Goal: Information Seeking & Learning: Learn about a topic

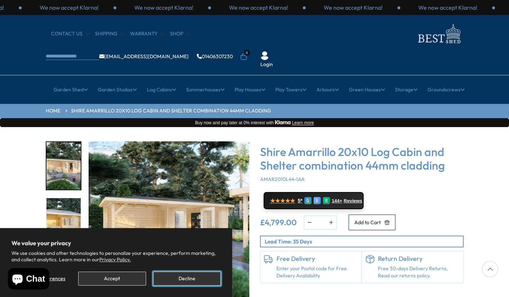
click at [178, 280] on button "Decline" at bounding box center [187, 279] width 68 height 14
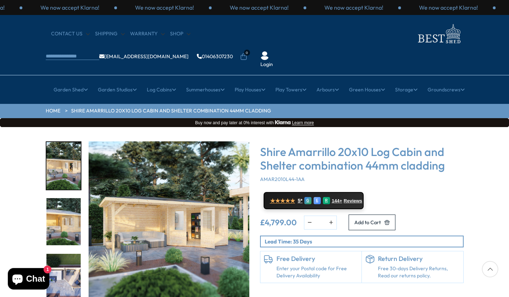
click at [159, 208] on img "1 / 8" at bounding box center [169, 221] width 161 height 161
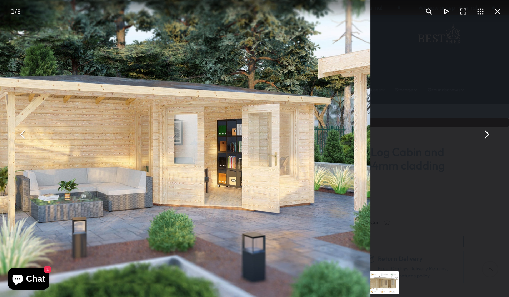
click at [486, 131] on button "You can close this modal content with the ESC key" at bounding box center [486, 134] width 17 height 17
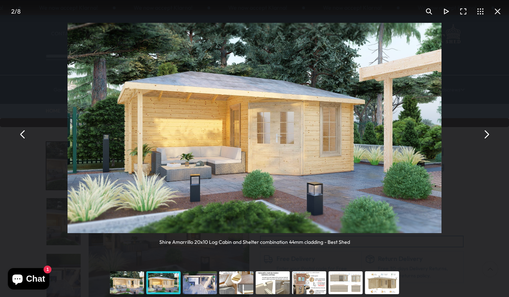
click at [486, 131] on button "You can close this modal content with the ESC key" at bounding box center [486, 134] width 17 height 17
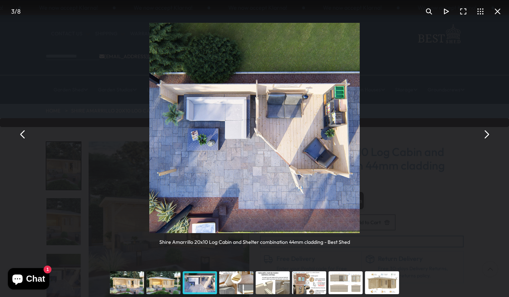
click at [486, 131] on button "You can close this modal content with the ESC key" at bounding box center [486, 134] width 17 height 17
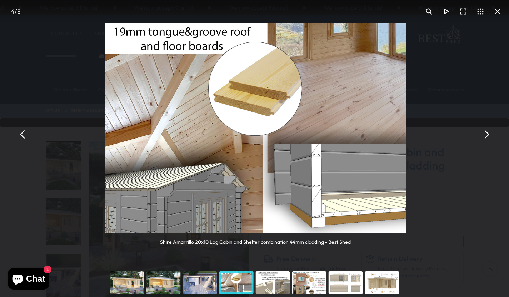
click at [486, 131] on button "You can close this modal content with the ESC key" at bounding box center [486, 134] width 17 height 17
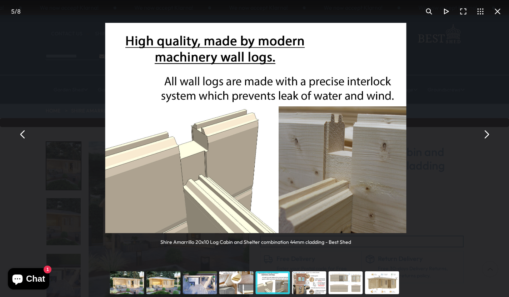
click at [486, 131] on button "You can close this modal content with the ESC key" at bounding box center [486, 134] width 17 height 17
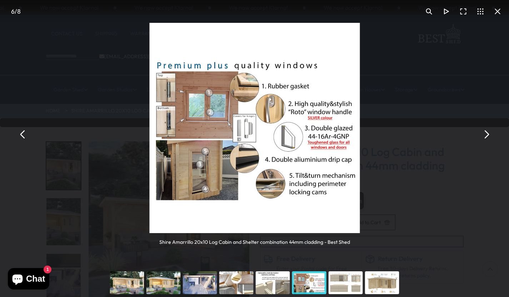
click at [486, 131] on button "You can close this modal content with the ESC key" at bounding box center [486, 134] width 17 height 17
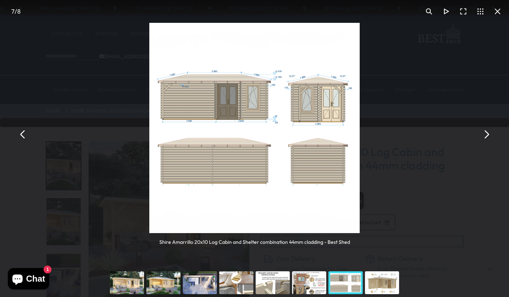
click at [486, 131] on button "You can close this modal content with the ESC key" at bounding box center [486, 134] width 17 height 17
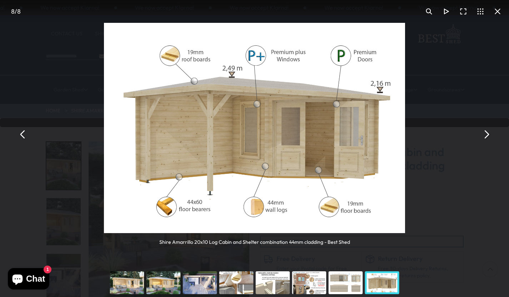
click at [486, 131] on button "You can close this modal content with the ESC key" at bounding box center [486, 134] width 17 height 17
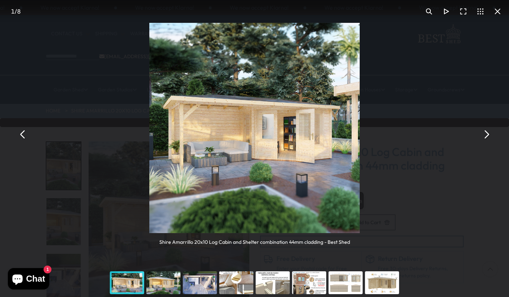
click at [486, 131] on button "You can close this modal content with the ESC key" at bounding box center [486, 134] width 17 height 17
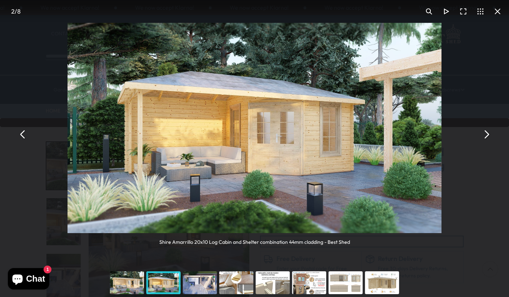
click at [486, 132] on button "You can close this modal content with the ESC key" at bounding box center [486, 134] width 17 height 17
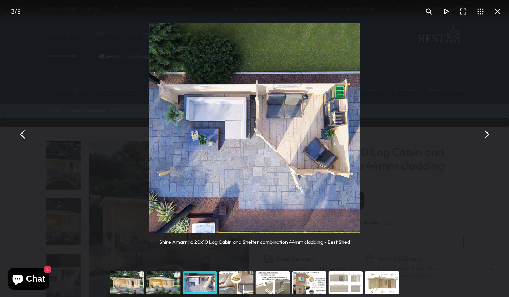
click at [486, 132] on button "You can close this modal content with the ESC key" at bounding box center [486, 134] width 17 height 17
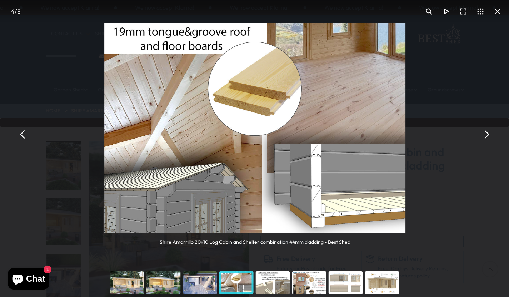
click at [486, 132] on button "You can close this modal content with the ESC key" at bounding box center [486, 134] width 17 height 17
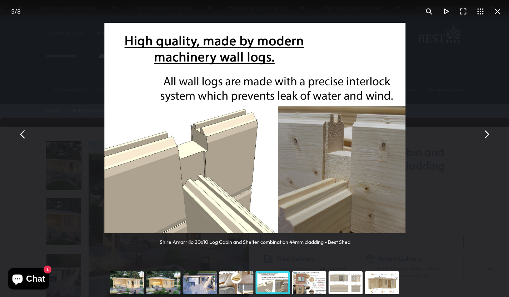
click at [486, 132] on button "You can close this modal content with the ESC key" at bounding box center [486, 134] width 17 height 17
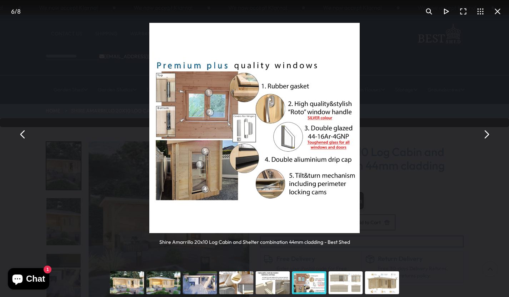
click at [486, 132] on button "You can close this modal content with the ESC key" at bounding box center [486, 134] width 17 height 17
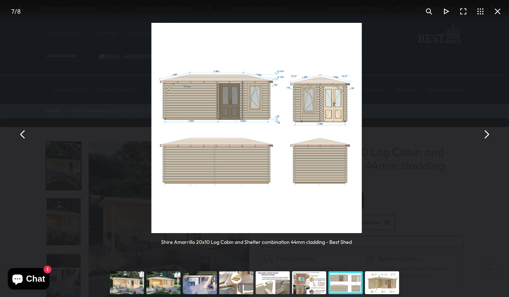
click at [486, 132] on button "You can close this modal content with the ESC key" at bounding box center [486, 134] width 17 height 17
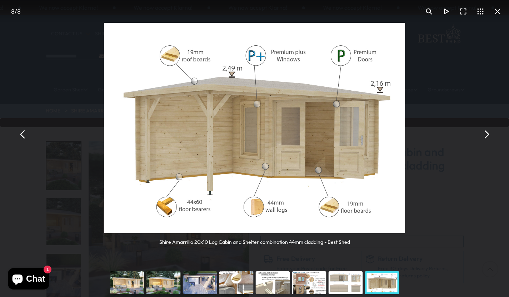
click at [486, 132] on button "You can close this modal content with the ESC key" at bounding box center [486, 134] width 17 height 17
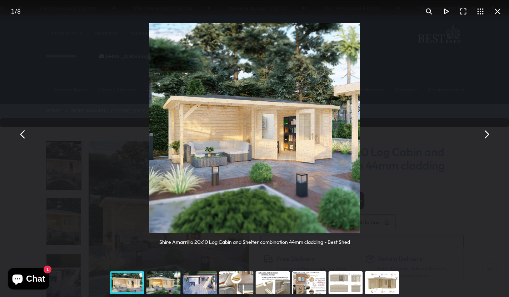
click at [486, 132] on button "You can close this modal content with the ESC key" at bounding box center [486, 134] width 17 height 17
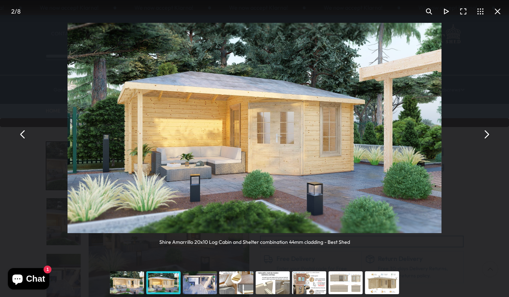
click at [499, 11] on button "You can close this modal content with the ESC key" at bounding box center [497, 11] width 17 height 17
